Goal: Information Seeking & Learning: Check status

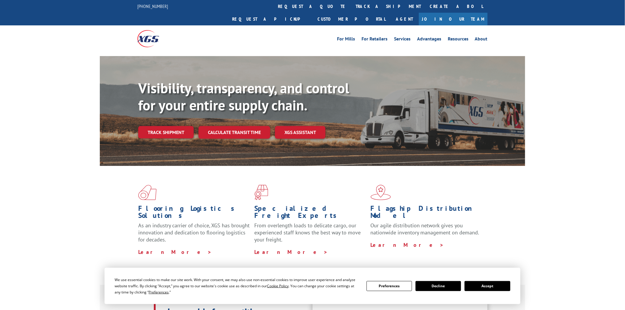
click at [150, 126] on link "Track shipment" at bounding box center [166, 132] width 56 height 12
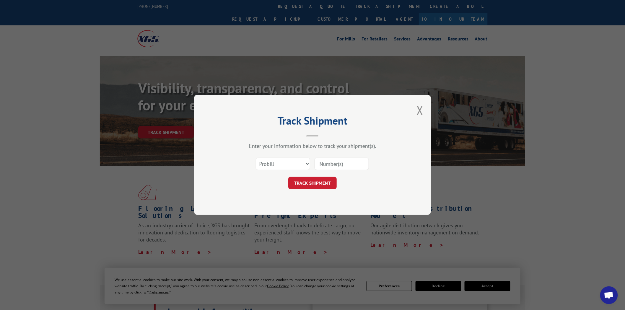
click at [288, 157] on div "Select category... Probill BOL PO" at bounding box center [283, 164] width 54 height 14
click at [276, 166] on select "Select category... Probill BOL PO" at bounding box center [283, 164] width 54 height 12
click at [256, 158] on select "Select category... Probill BOL PO" at bounding box center [283, 164] width 54 height 12
drag, startPoint x: 285, startPoint y: 159, endPoint x: 285, endPoint y: 165, distance: 5.9
click at [285, 159] on select "Select category... Probill BOL PO" at bounding box center [283, 164] width 54 height 12
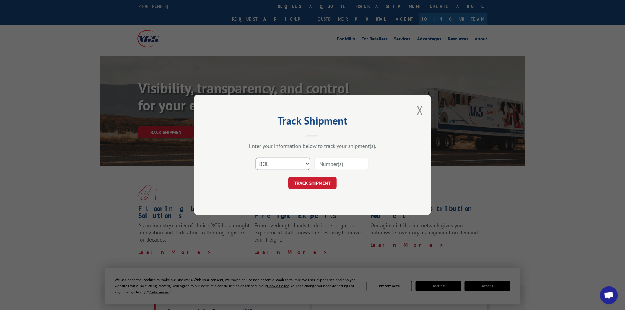
select select "po"
click at [256, 158] on select "Select category... Probill BOL PO" at bounding box center [283, 164] width 54 height 12
click at [329, 163] on input at bounding box center [342, 164] width 54 height 12
paste input "29531875"
type input "29531875"
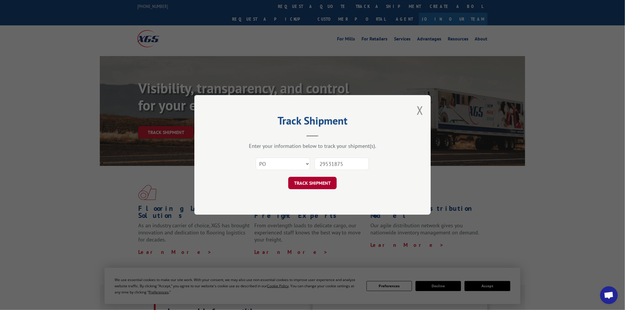
click at [331, 178] on button "TRACK SHIPMENT" at bounding box center [312, 183] width 48 height 12
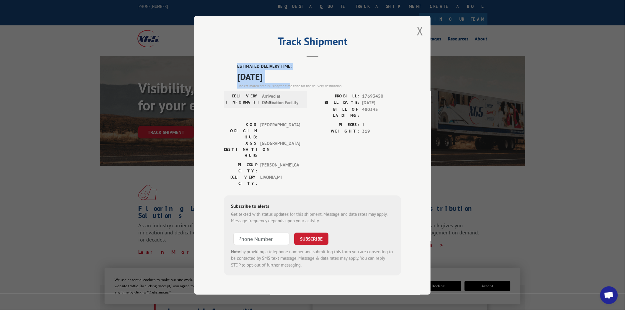
drag, startPoint x: 237, startPoint y: 66, endPoint x: 291, endPoint y: 90, distance: 58.9
click at [291, 90] on div "Track Shipment ESTIMATED DELIVERY TIME: [DATE] The estimated time is using the …" at bounding box center [312, 155] width 236 height 279
click at [291, 78] on span "[DATE]" at bounding box center [319, 76] width 164 height 13
click at [291, 79] on span "[DATE]" at bounding box center [319, 76] width 164 height 13
click at [214, 61] on div "Track Shipment ESTIMATED DELIVERY TIME: [DATE] The estimated time is using the …" at bounding box center [312, 155] width 236 height 279
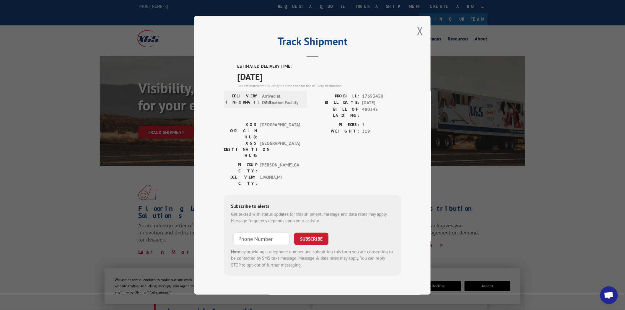
drag, startPoint x: 261, startPoint y: 72, endPoint x: 288, endPoint y: 81, distance: 28.7
click at [288, 81] on div "Track Shipment ESTIMATED DELIVERY TIME: [DATE] The estimated time is using the …" at bounding box center [312, 155] width 236 height 279
copy div "ESTIMATED DELIVERY TIME: [DATE]"
